Goal: Find specific page/section: Find specific page/section

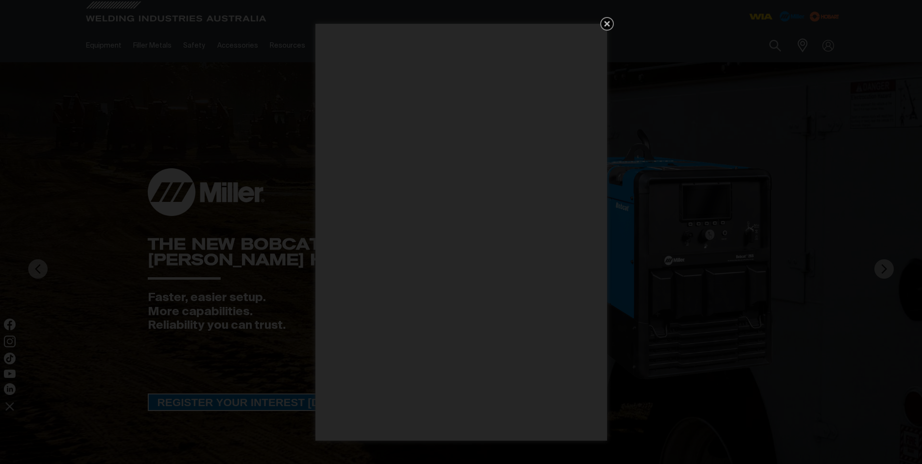
click at [611, 24] on icon "Get 5 WIA Welding Guides Free!" at bounding box center [607, 24] width 12 height 12
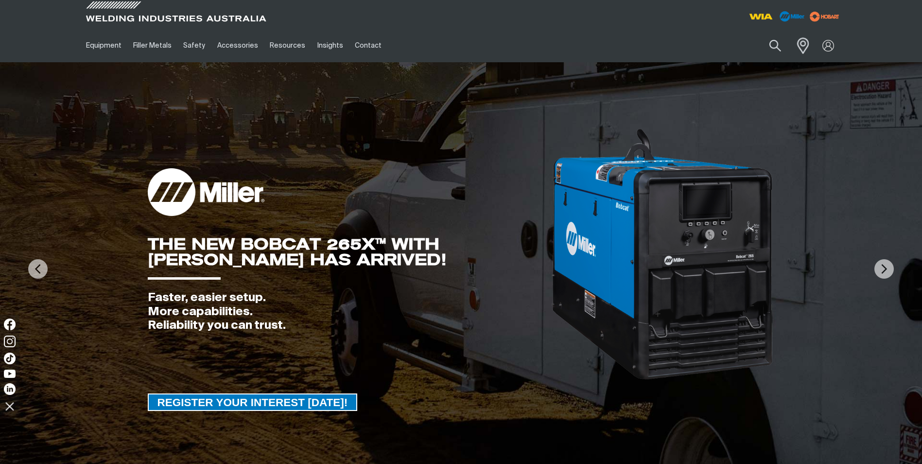
click at [804, 48] on span at bounding box center [800, 45] width 21 height 20
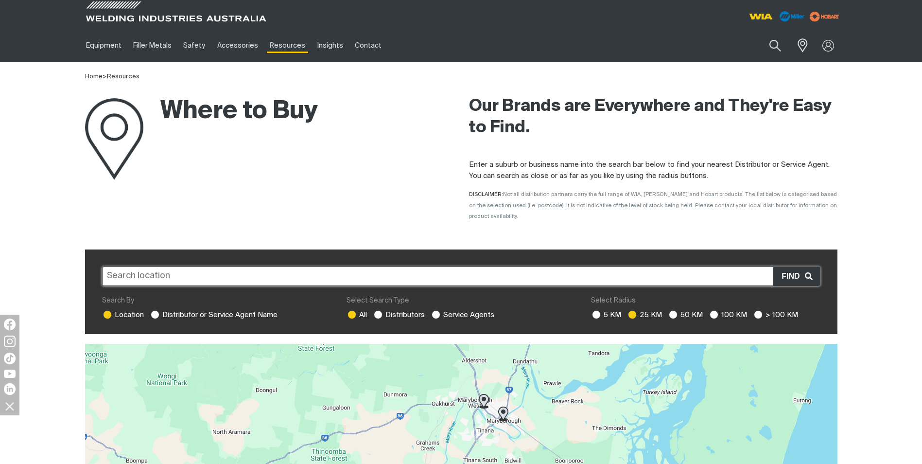
click at [226, 267] on input "text" at bounding box center [461, 275] width 718 height 19
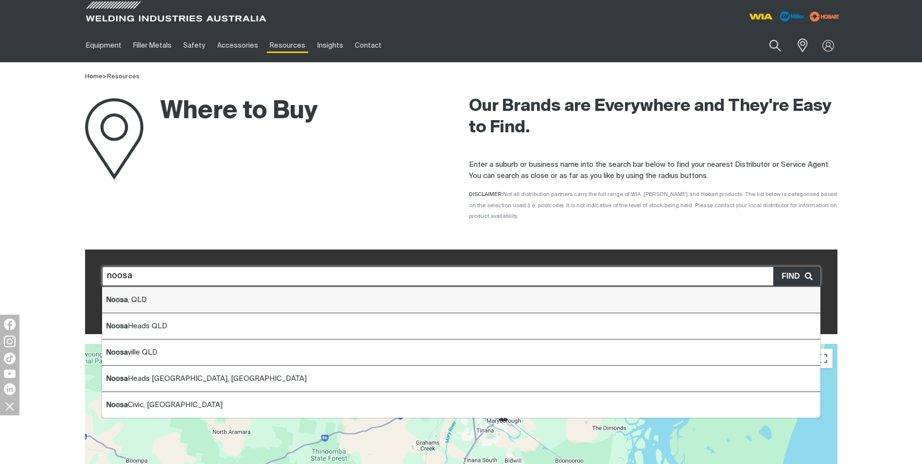
drag, startPoint x: 160, startPoint y: 287, endPoint x: 172, endPoint y: 286, distance: 12.2
click at [160, 287] on li "Noosa , [GEOGRAPHIC_DATA]" at bounding box center [461, 300] width 718 height 26
type input "Noosa, [GEOGRAPHIC_DATA]"
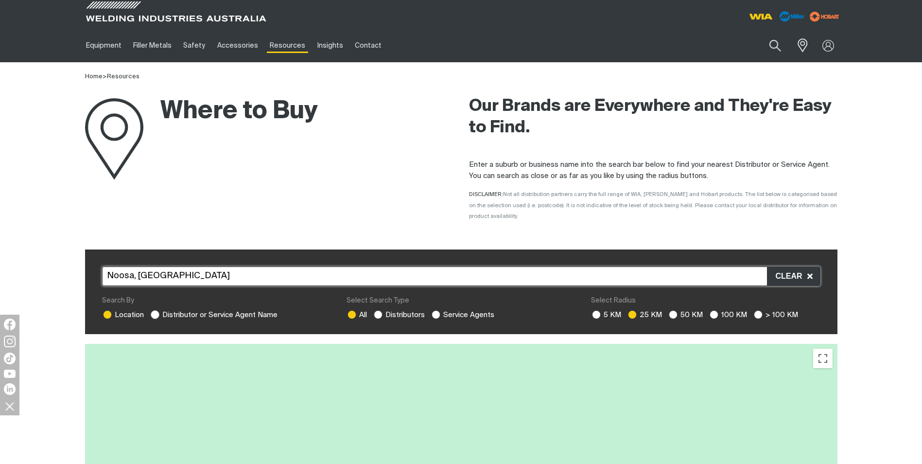
click at [155, 310] on ins at bounding box center [155, 314] width 9 height 9
click at [155, 310] on input "Distributor or Service Agent Name" at bounding box center [154, 313] width 6 height 6
radio input "true"
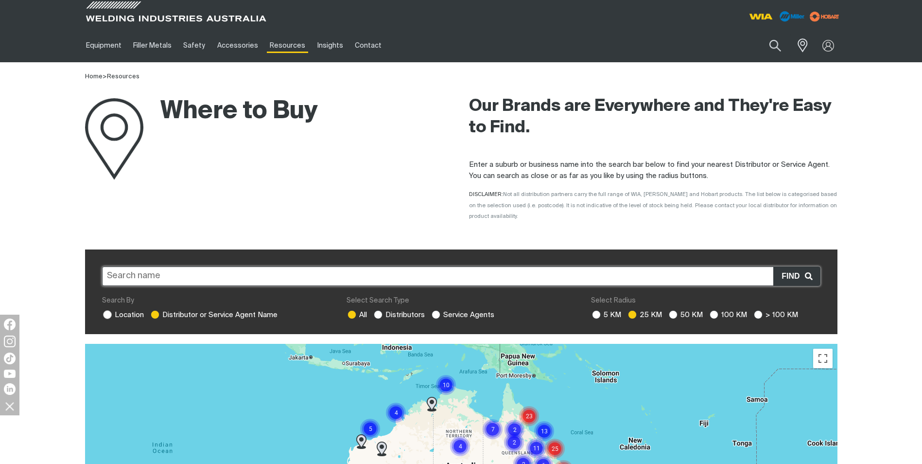
click at [106, 310] on ins at bounding box center [107, 314] width 9 height 9
click at [106, 310] on input "Location" at bounding box center [106, 313] width 6 height 6
radio input "true"
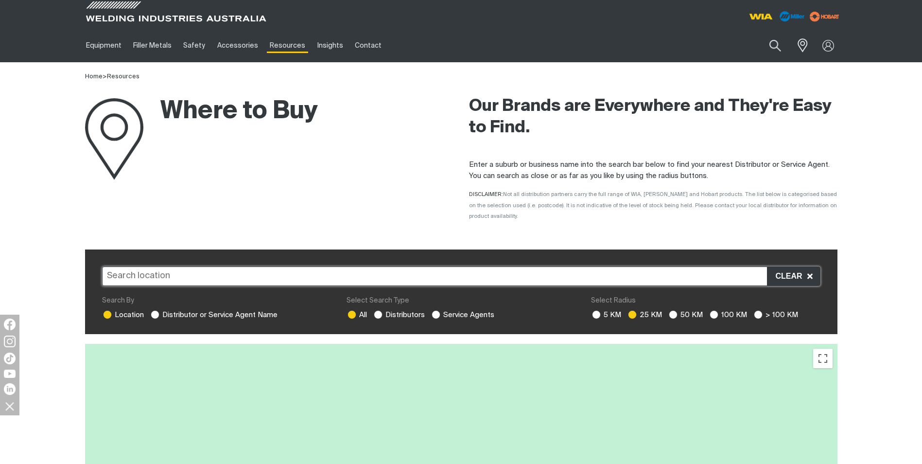
drag, startPoint x: 438, startPoint y: 305, endPoint x: 441, endPoint y: 309, distance: 5.3
click at [438, 310] on ins at bounding box center [436, 314] width 9 height 9
click at [438, 310] on input "Service Agents" at bounding box center [435, 313] width 6 height 6
radio input "true"
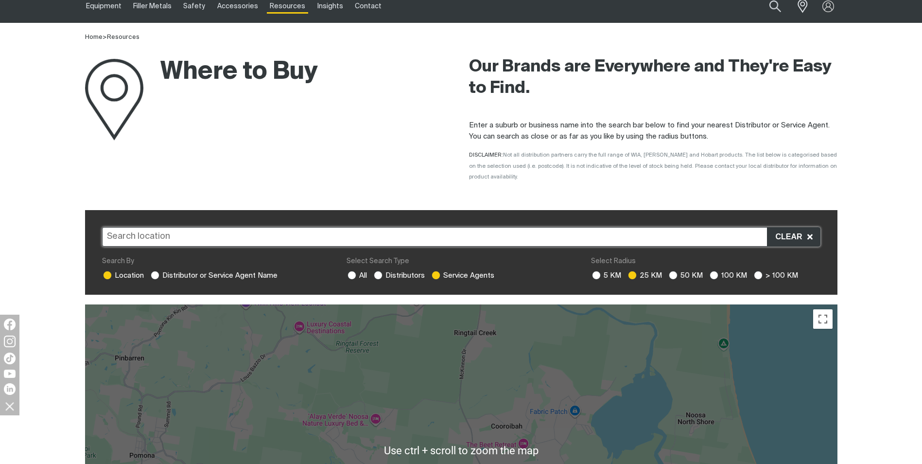
scroll to position [49, 0]
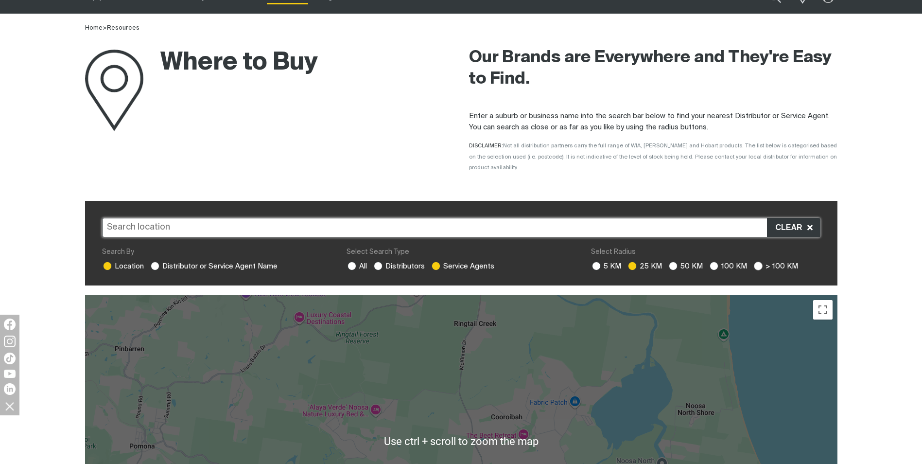
click at [755, 262] on ins at bounding box center [758, 266] width 9 height 9
click at [755, 262] on input "> 100 KM" at bounding box center [757, 265] width 6 height 6
radio input "true"
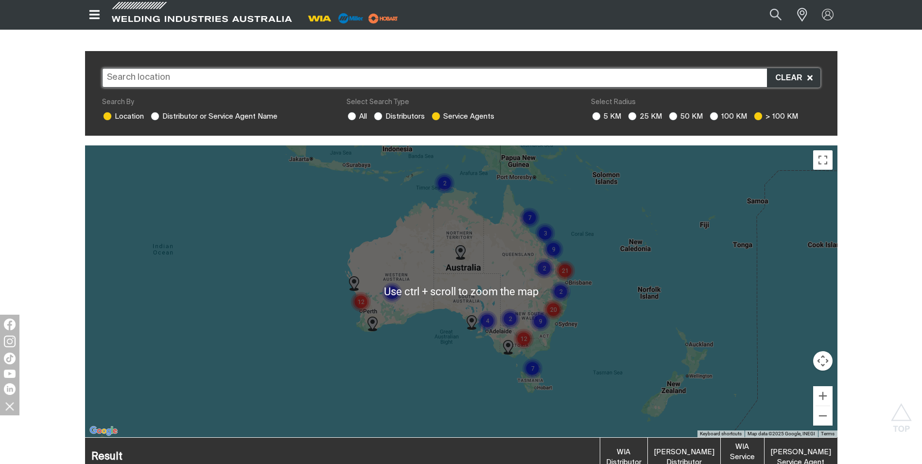
scroll to position [194, 0]
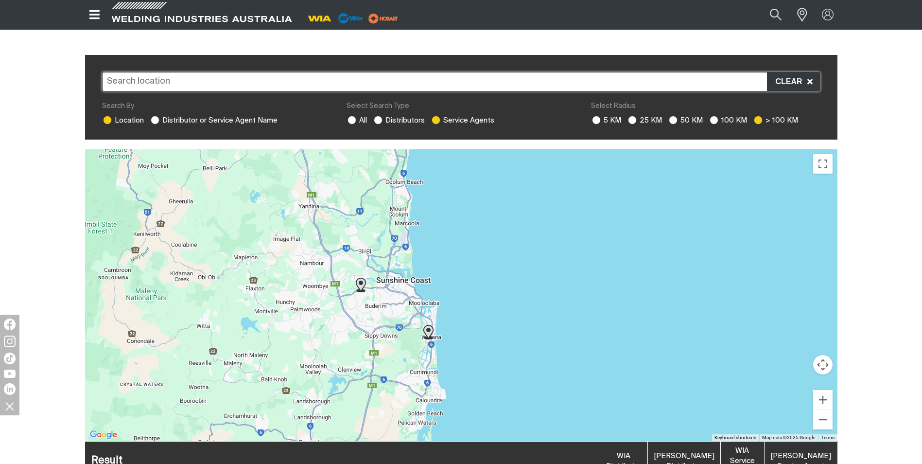
click at [428, 325] on img at bounding box center [428, 332] width 10 height 15
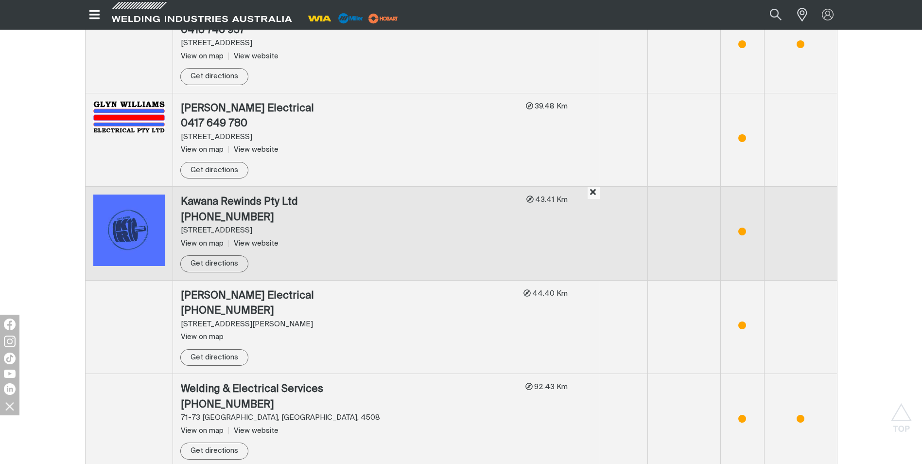
scroll to position [3059, 0]
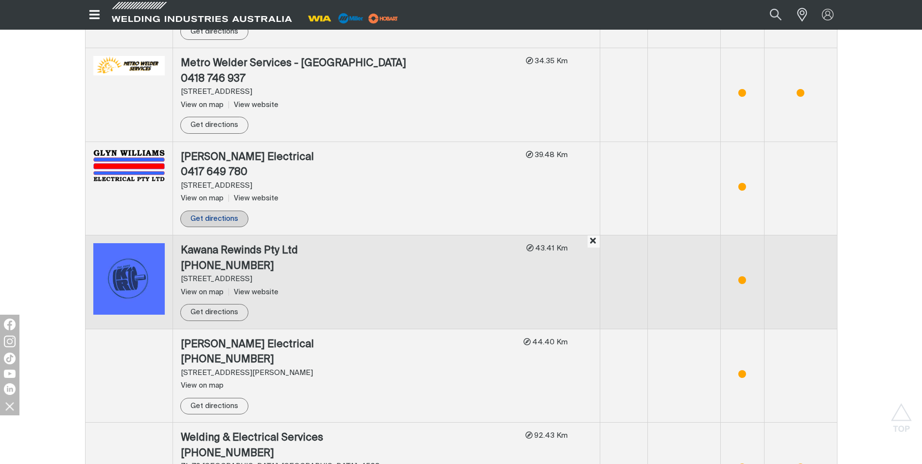
click at [207, 210] on link "Get directions" at bounding box center [214, 218] width 68 height 17
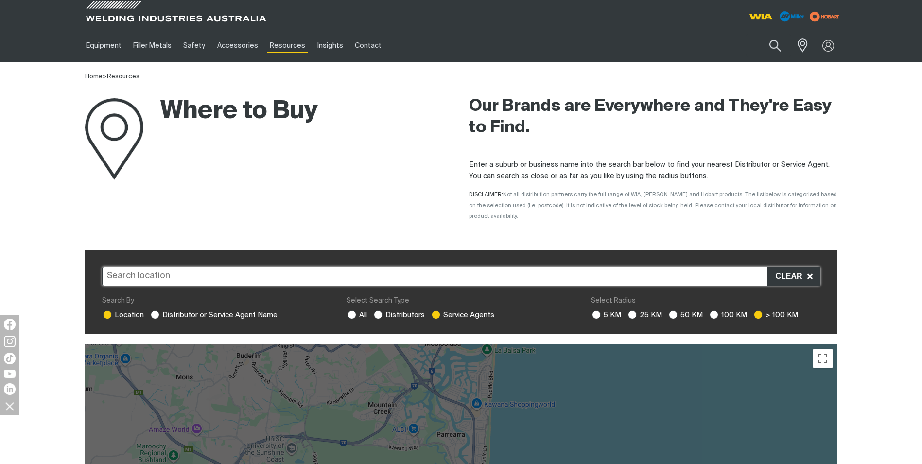
scroll to position [243, 0]
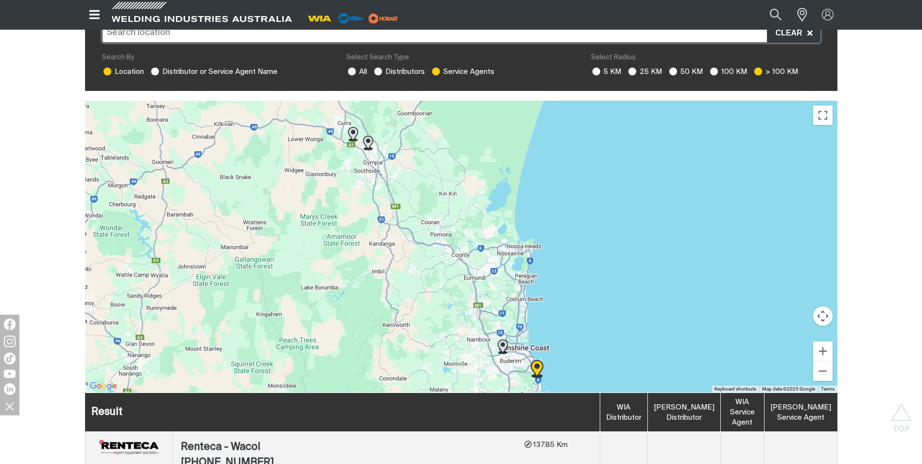
drag, startPoint x: 363, startPoint y: 128, endPoint x: 457, endPoint y: 248, distance: 153.1
click at [457, 248] on div "To navigate, press the arrow keys." at bounding box center [461, 247] width 752 height 292
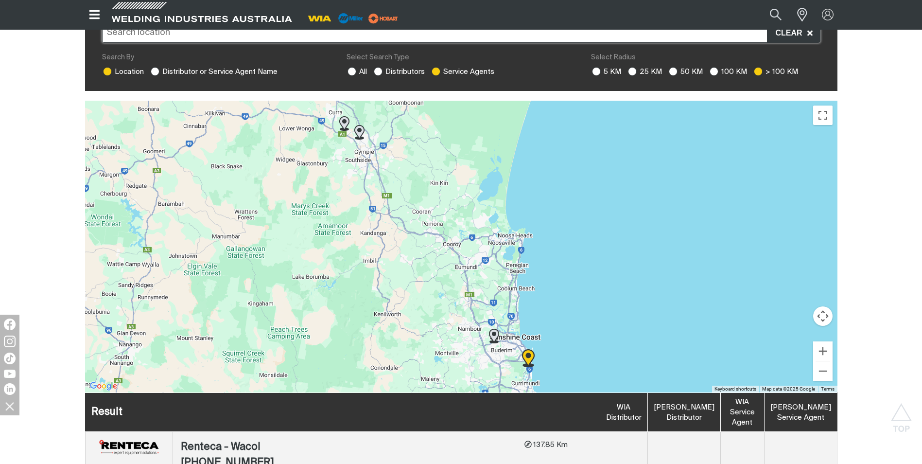
drag, startPoint x: 505, startPoint y: 319, endPoint x: 504, endPoint y: 337, distance: 18.0
click at [496, 308] on div "To navigate, press the arrow keys." at bounding box center [461, 247] width 752 height 292
click at [494, 328] on img at bounding box center [494, 335] width 10 height 15
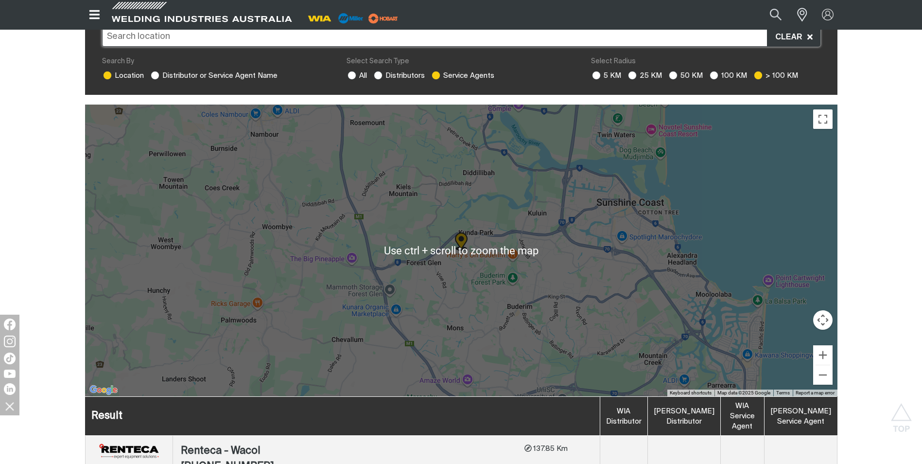
scroll to position [247, 0]
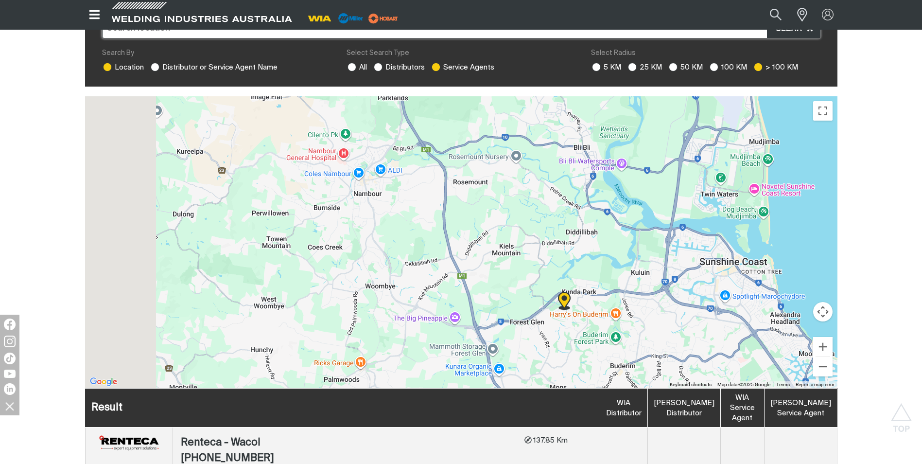
drag, startPoint x: 496, startPoint y: 227, endPoint x: 524, endPoint y: 251, distance: 36.6
click at [524, 251] on div "To navigate, press the arrow keys." at bounding box center [461, 242] width 752 height 292
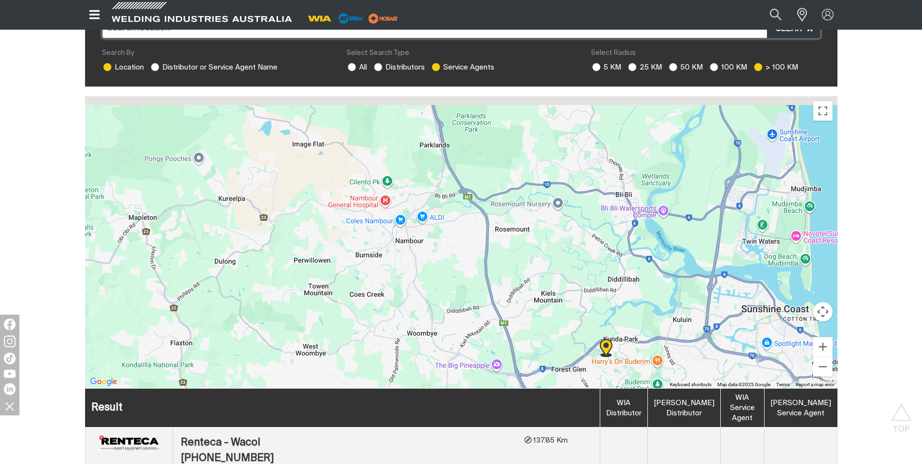
drag, startPoint x: 524, startPoint y: 164, endPoint x: 577, endPoint y: 261, distance: 110.3
click at [577, 261] on div "To navigate, press the arrow keys." at bounding box center [461, 242] width 752 height 292
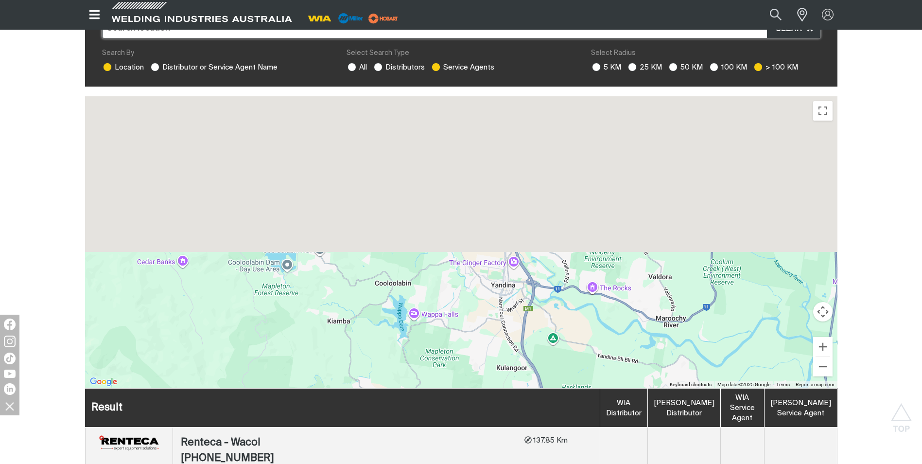
drag, startPoint x: 544, startPoint y: 143, endPoint x: 610, endPoint y: 341, distance: 208.1
click at [614, 355] on div "To navigate, press the arrow keys." at bounding box center [461, 242] width 752 height 292
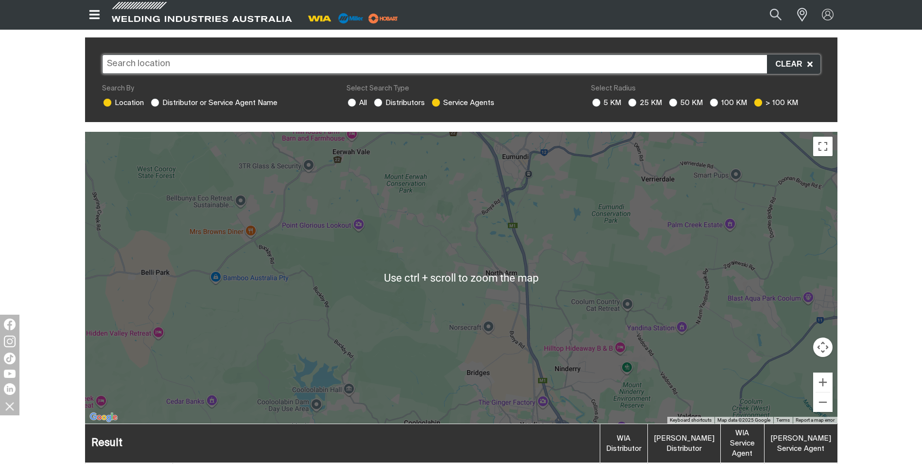
scroll to position [199, 0]
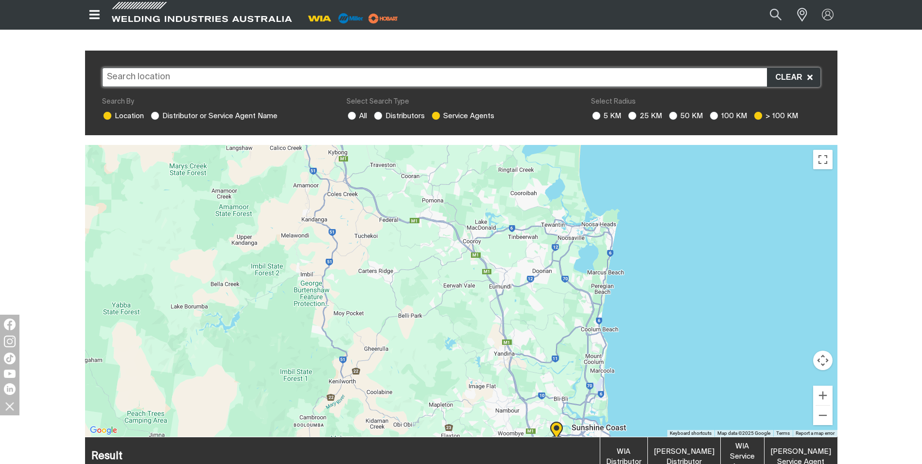
drag, startPoint x: 486, startPoint y: 202, endPoint x: 505, endPoint y: 275, distance: 75.0
click at [505, 275] on div "To navigate, press the arrow keys." at bounding box center [461, 291] width 752 height 292
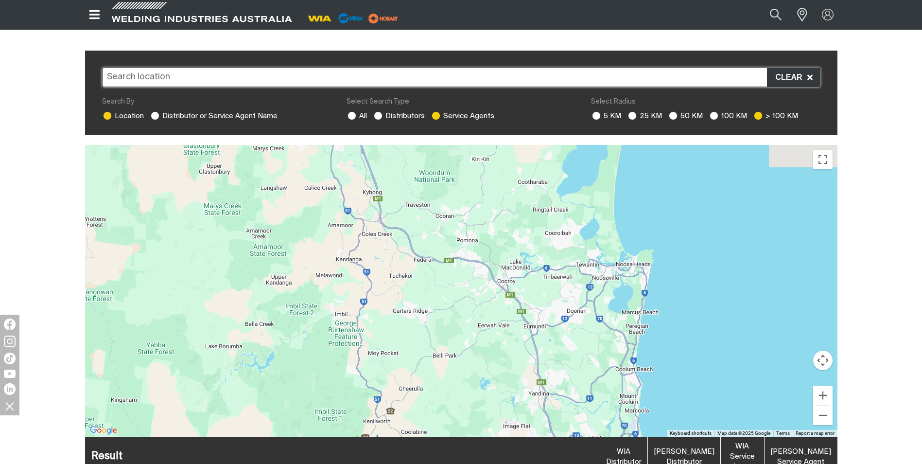
drag, startPoint x: 472, startPoint y: 227, endPoint x: 508, endPoint y: 267, distance: 53.4
click at [508, 267] on div "To navigate, press the arrow keys." at bounding box center [461, 291] width 752 height 292
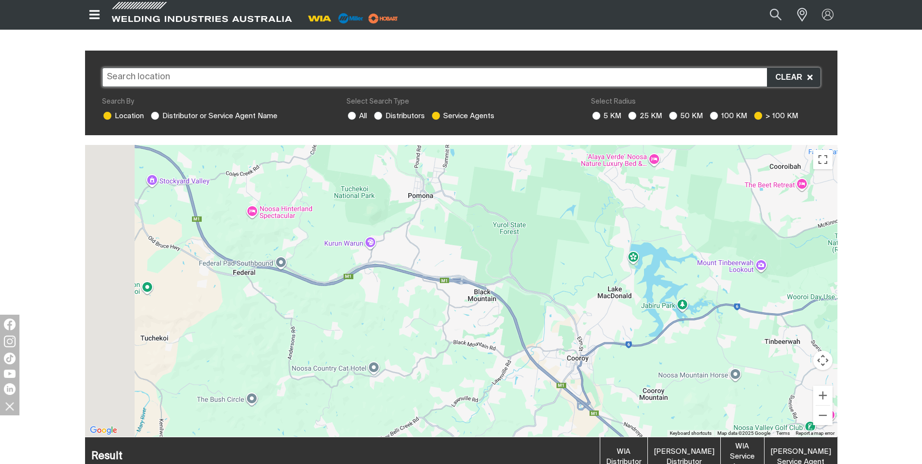
drag, startPoint x: 428, startPoint y: 262, endPoint x: 586, endPoint y: 287, distance: 160.0
click at [587, 289] on div "To navigate, press the arrow keys." at bounding box center [461, 291] width 752 height 292
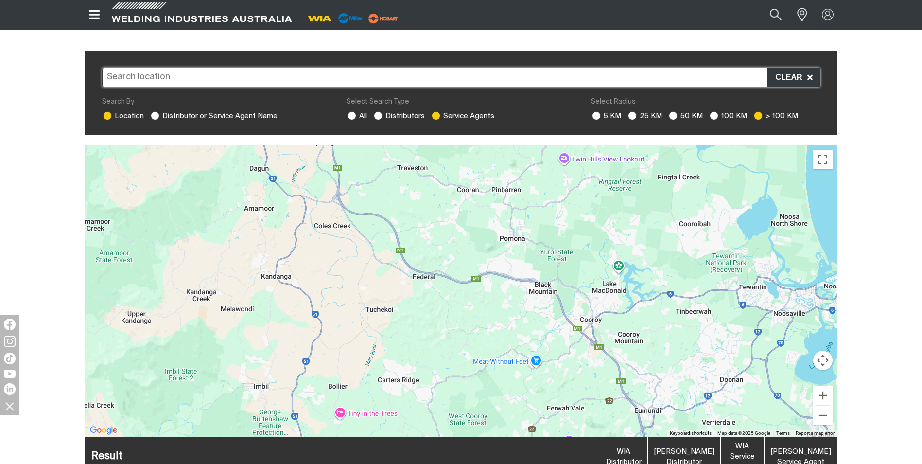
drag, startPoint x: 427, startPoint y: 261, endPoint x: 438, endPoint y: 246, distance: 18.1
click at [438, 246] on div "To navigate, press the arrow keys." at bounding box center [461, 291] width 752 height 292
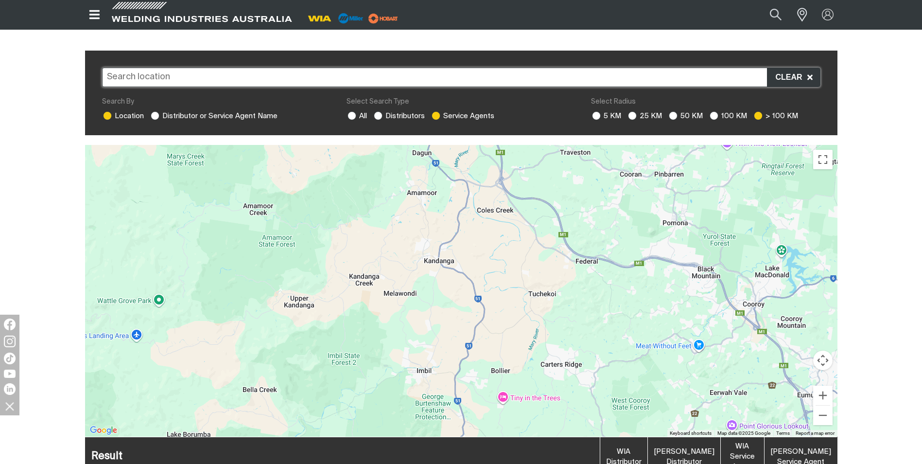
drag, startPoint x: 234, startPoint y: 287, endPoint x: 373, endPoint y: 273, distance: 139.8
click at [373, 273] on div "To navigate, press the arrow keys." at bounding box center [461, 291] width 752 height 292
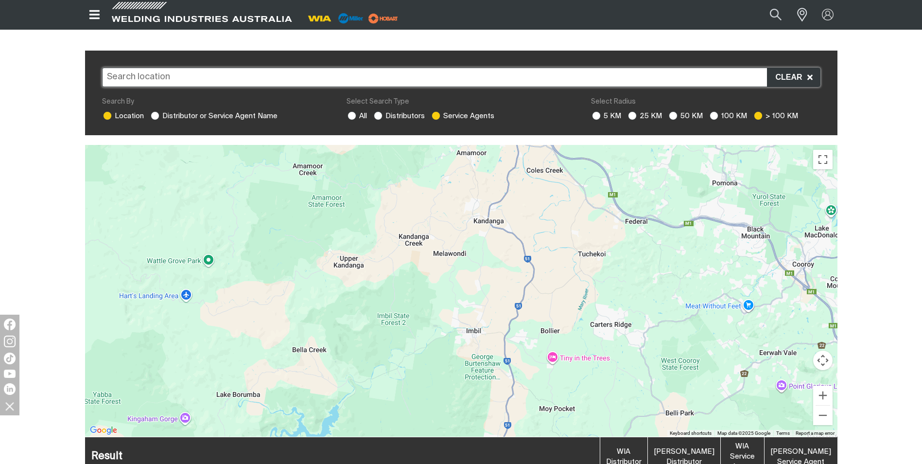
drag, startPoint x: 340, startPoint y: 293, endPoint x: 380, endPoint y: 262, distance: 50.3
click at [380, 262] on div "To navigate, press the arrow keys." at bounding box center [461, 291] width 752 height 292
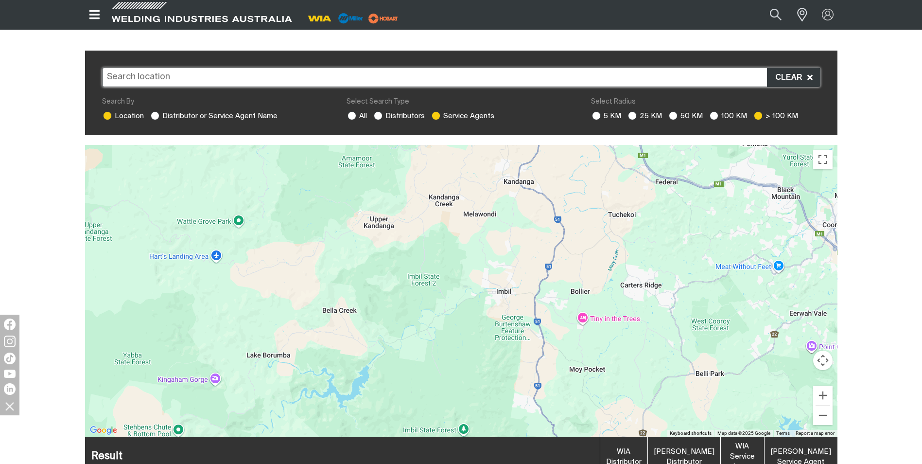
drag, startPoint x: 350, startPoint y: 322, endPoint x: 377, endPoint y: 286, distance: 44.8
click at [379, 282] on div "To navigate, press the arrow keys." at bounding box center [461, 291] width 752 height 292
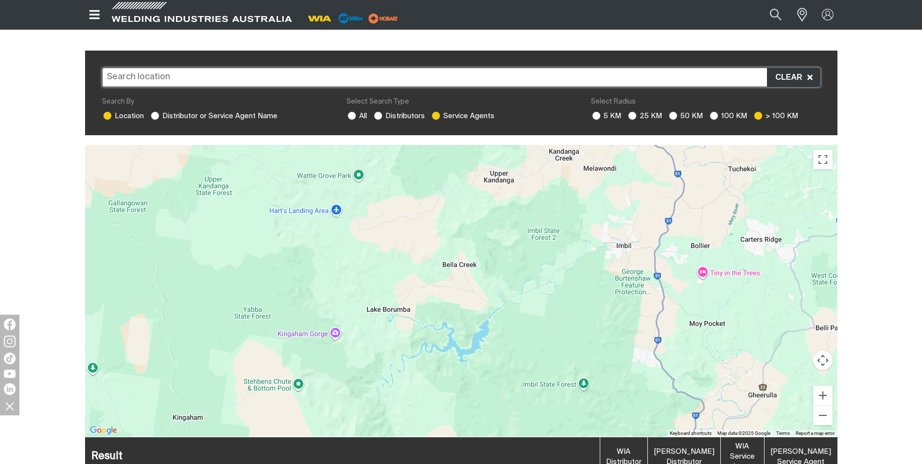
drag, startPoint x: 294, startPoint y: 282, endPoint x: 410, endPoint y: 239, distance: 123.7
click at [410, 239] on div "To navigate, press the arrow keys." at bounding box center [461, 291] width 752 height 292
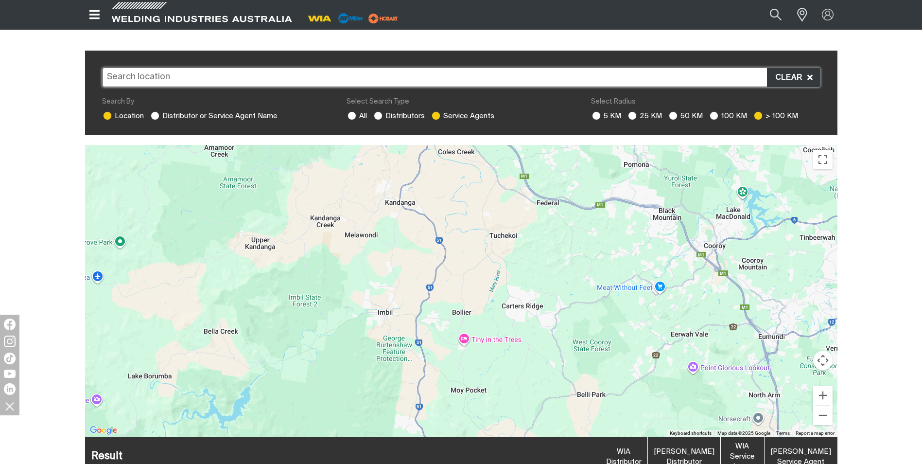
drag, startPoint x: 617, startPoint y: 237, endPoint x: 387, endPoint y: 299, distance: 238.1
click at [387, 299] on div "To navigate, press the arrow keys." at bounding box center [461, 291] width 752 height 292
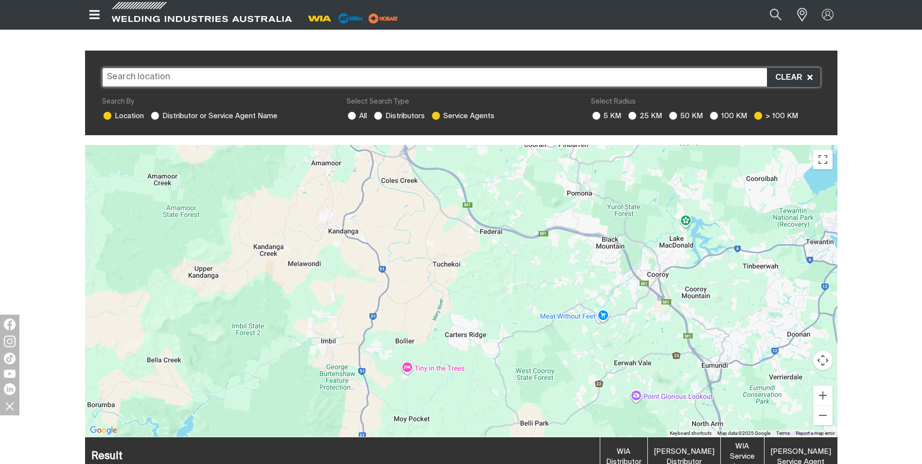
drag, startPoint x: 488, startPoint y: 269, endPoint x: 429, endPoint y: 301, distance: 66.8
click at [429, 301] on div "To navigate, press the arrow keys." at bounding box center [461, 291] width 752 height 292
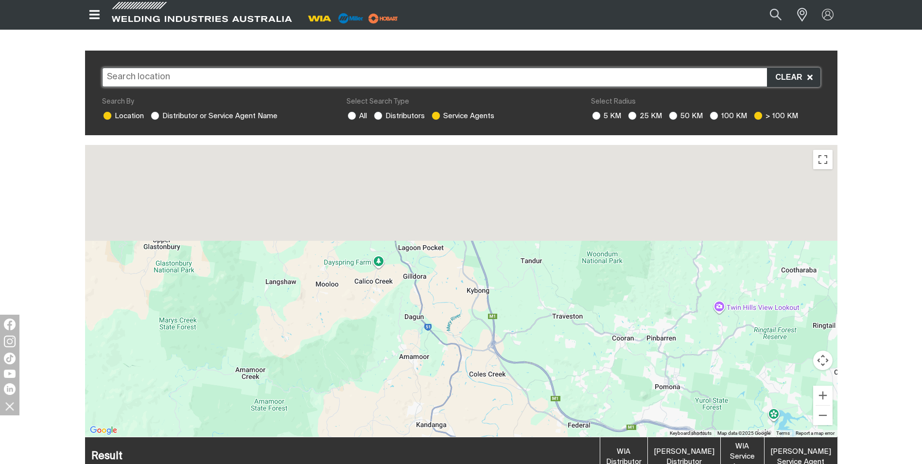
drag, startPoint x: 467, startPoint y: 224, endPoint x: 562, endPoint y: 417, distance: 215.7
click at [557, 420] on div "To navigate, press the arrow keys." at bounding box center [461, 291] width 752 height 292
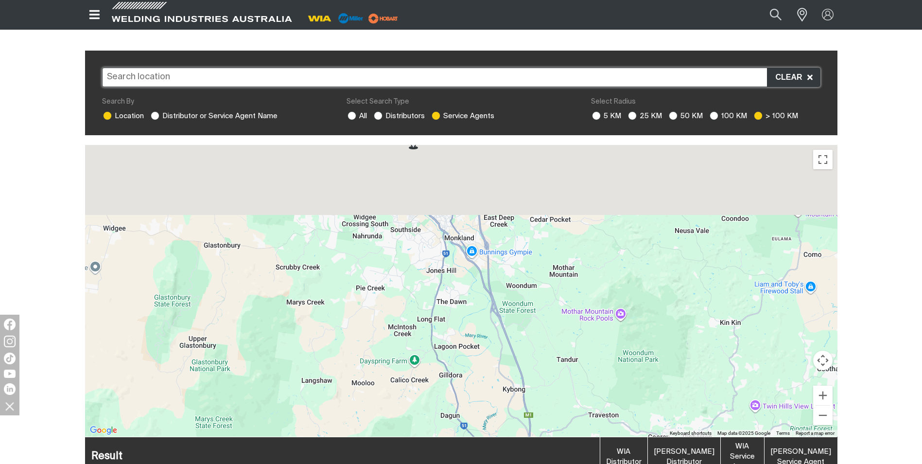
drag, startPoint x: 426, startPoint y: 232, endPoint x: 467, endPoint y: 380, distance: 153.3
click at [467, 380] on div "To navigate, press the arrow keys." at bounding box center [461, 291] width 752 height 292
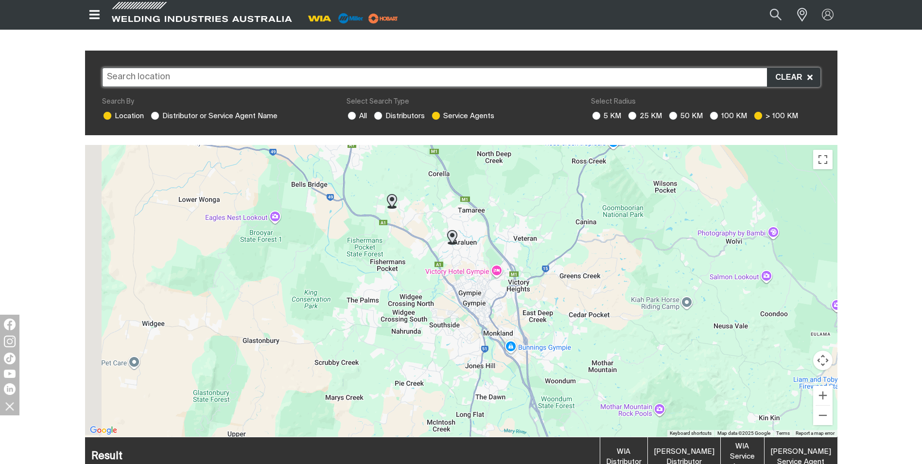
drag, startPoint x: 409, startPoint y: 217, endPoint x: 411, endPoint y: 240, distance: 22.9
click at [411, 240] on div "To navigate, press the arrow keys." at bounding box center [461, 291] width 752 height 292
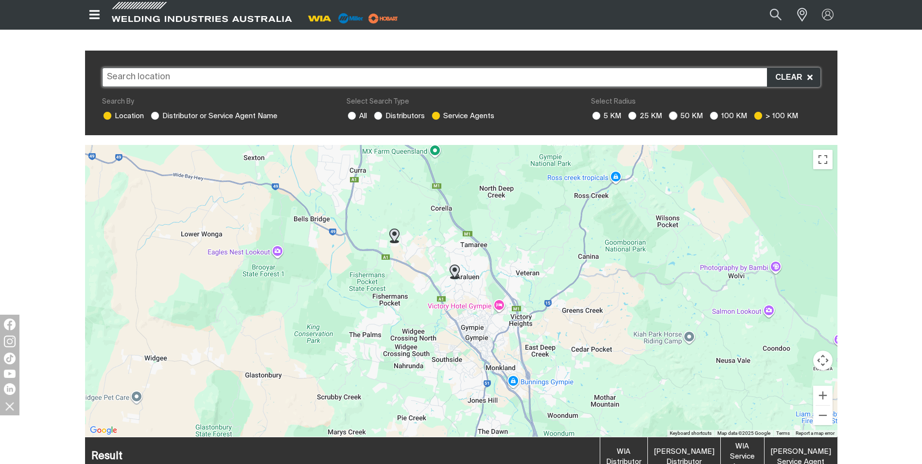
click at [680, 112] on label "50 KM" at bounding box center [685, 115] width 35 height 7
click at [674, 111] on ins at bounding box center [673, 115] width 9 height 9
click at [674, 111] on input "50 KM" at bounding box center [672, 114] width 6 height 6
radio input "true"
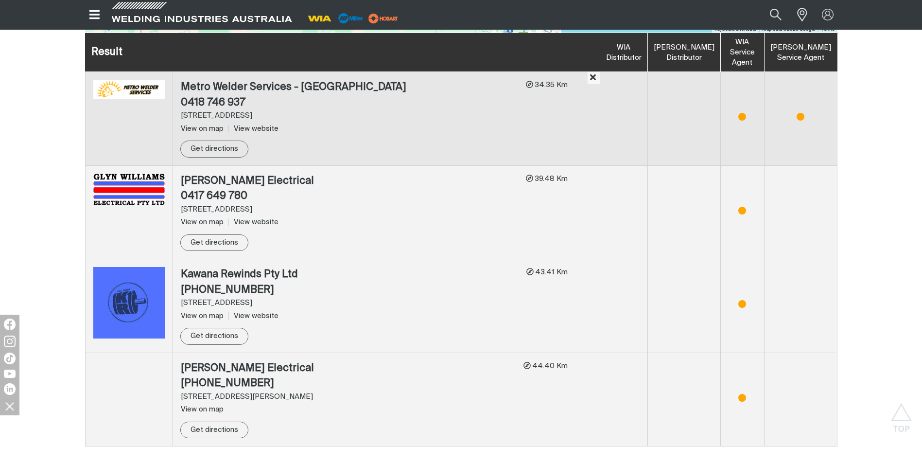
scroll to position [588, 0]
